Goal: Transaction & Acquisition: Purchase product/service

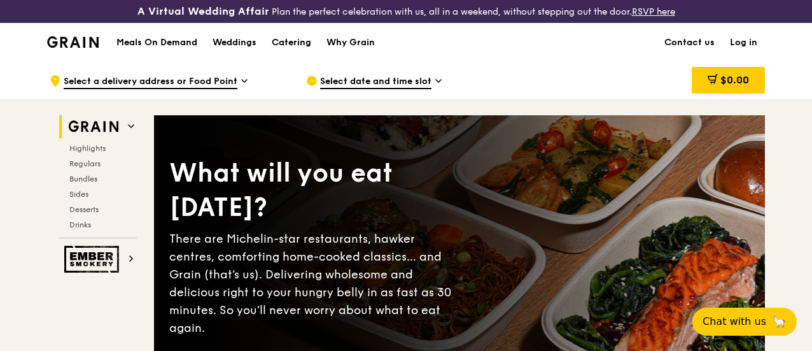
click at [735, 49] on link "Log in" at bounding box center [743, 43] width 43 height 38
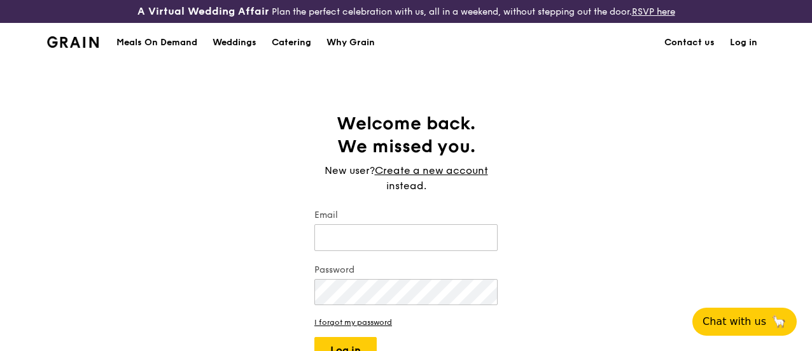
type input "[EMAIL_ADDRESS][DOMAIN_NAME]"
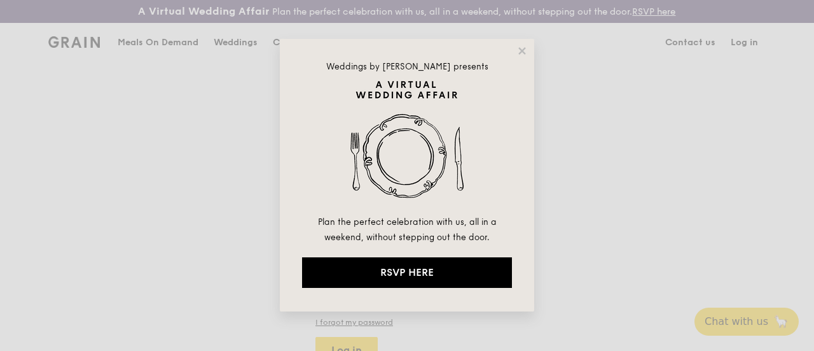
click at [744, 49] on div "Weddings by [PERSON_NAME] presents Plan the perfect celebration with us, all in…" at bounding box center [407, 175] width 814 height 351
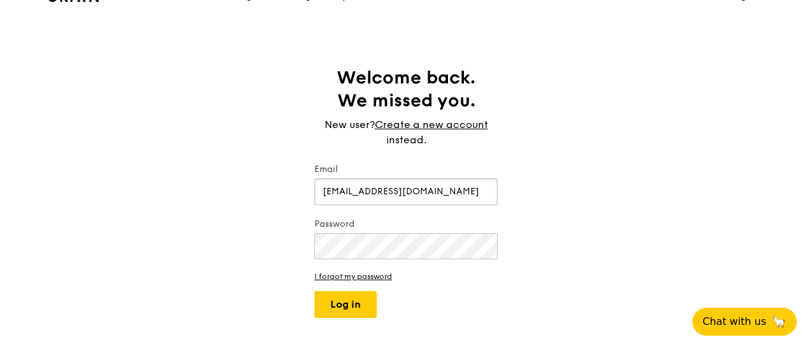
scroll to position [64, 0]
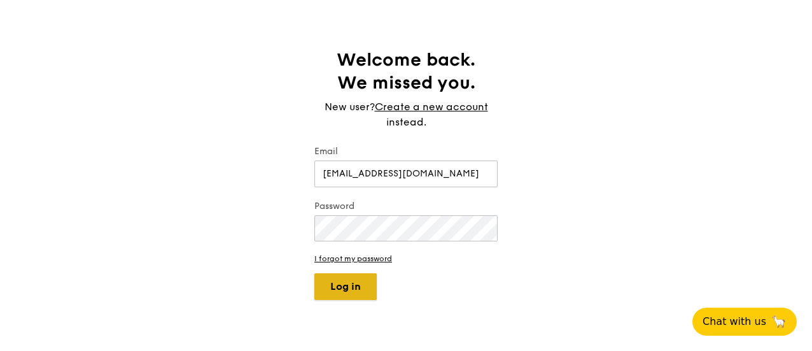
click at [331, 293] on button "Log in" at bounding box center [345, 286] width 62 height 27
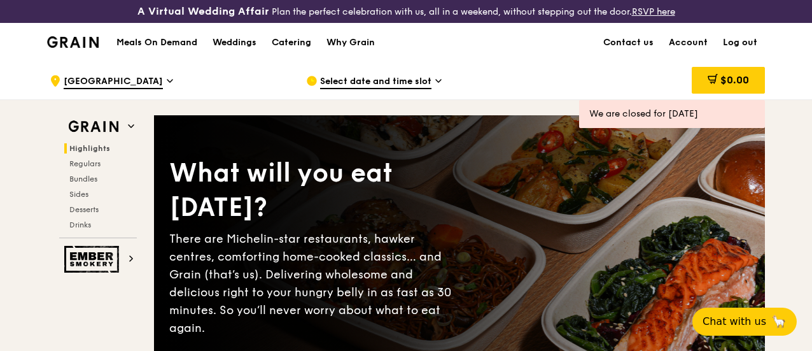
click at [368, 88] on span "Select date and time slot" at bounding box center [375, 82] width 111 height 14
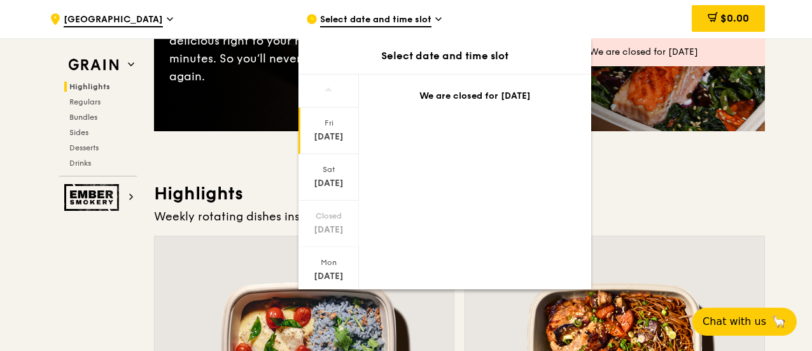
scroll to position [254, 0]
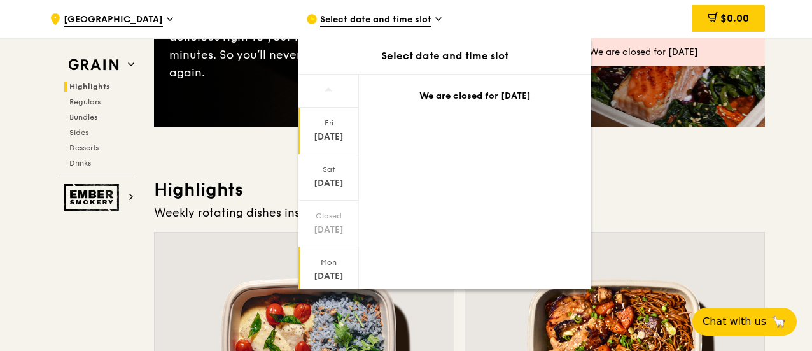
click at [342, 275] on div "[DATE]" at bounding box center [328, 276] width 57 height 13
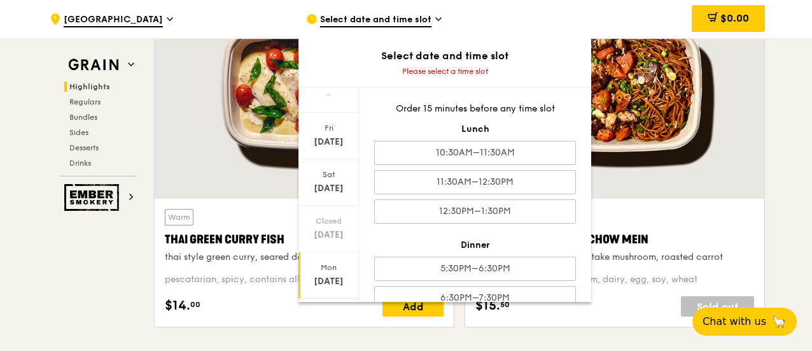
scroll to position [0, 0]
click at [720, 195] on div at bounding box center [614, 88] width 299 height 221
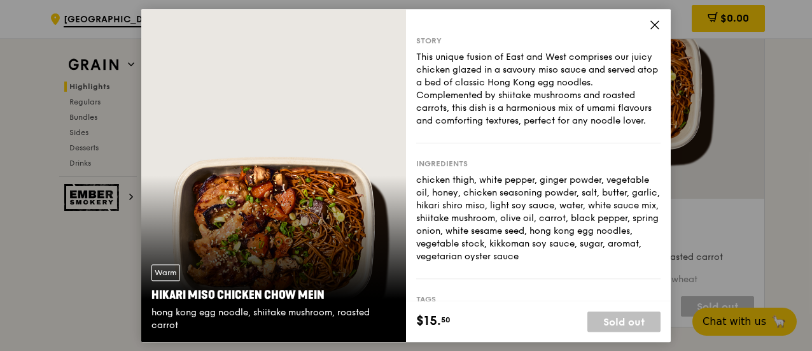
click at [653, 24] on icon at bounding box center [655, 25] width 8 height 8
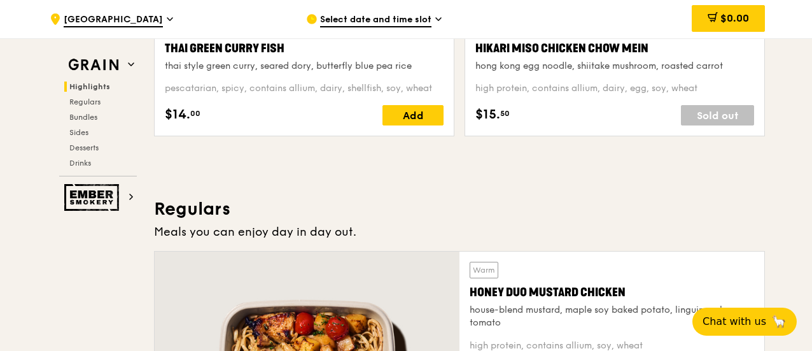
scroll to position [318, 0]
